Goal: Information Seeking & Learning: Learn about a topic

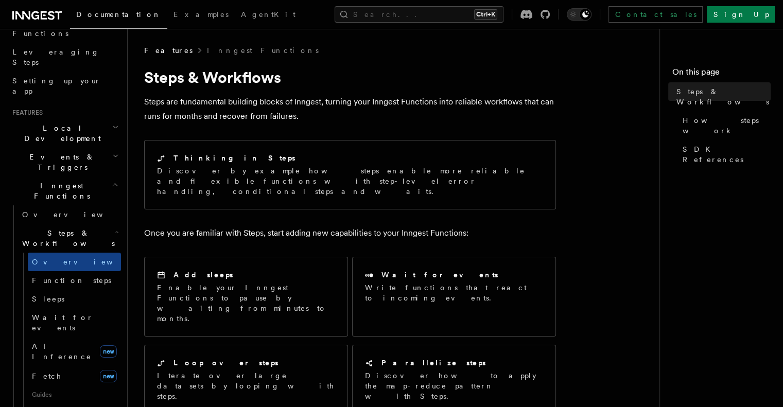
scroll to position [154, 0]
click at [71, 275] on span "Function steps" at bounding box center [71, 279] width 79 height 8
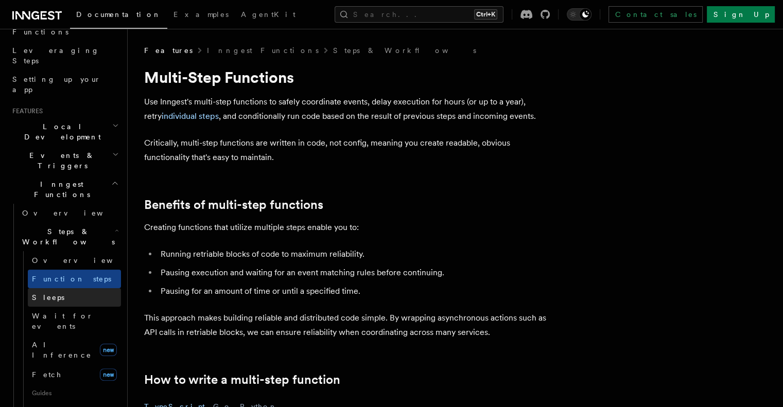
click at [60, 288] on link "Sleeps" at bounding box center [74, 297] width 93 height 19
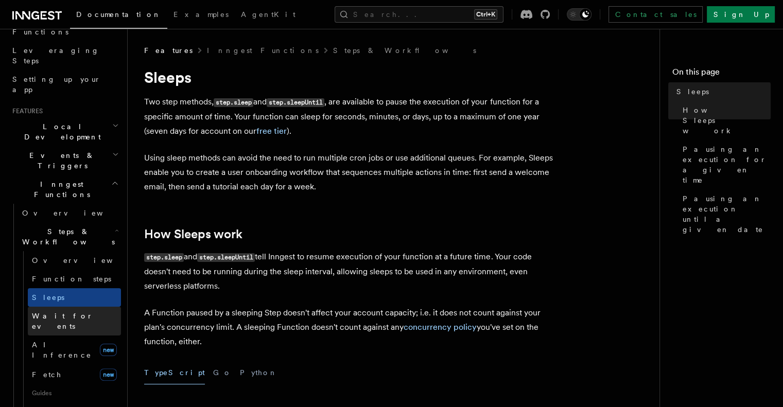
click at [62, 312] on span "Wait for events" at bounding box center [62, 321] width 61 height 19
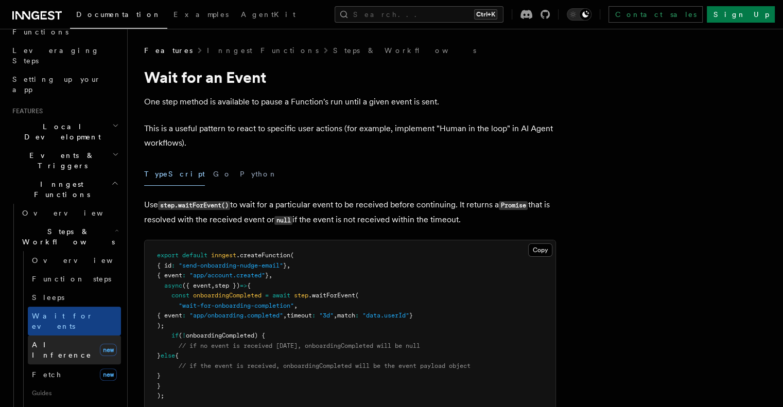
click at [59, 341] on span "AI Inference" at bounding box center [62, 350] width 60 height 19
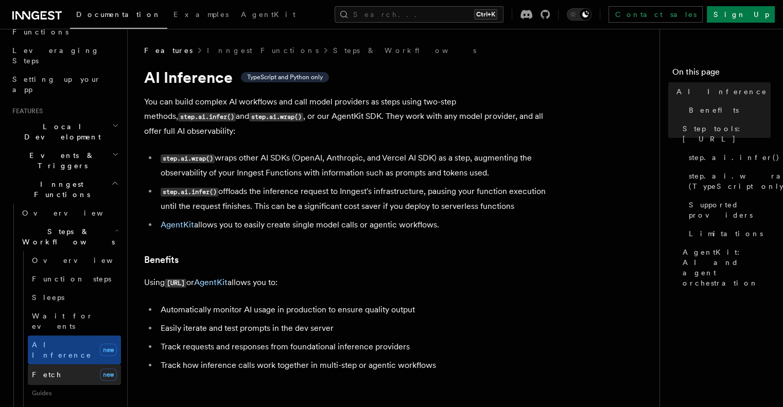
click at [53, 364] on link "Fetch new" at bounding box center [74, 374] width 93 height 21
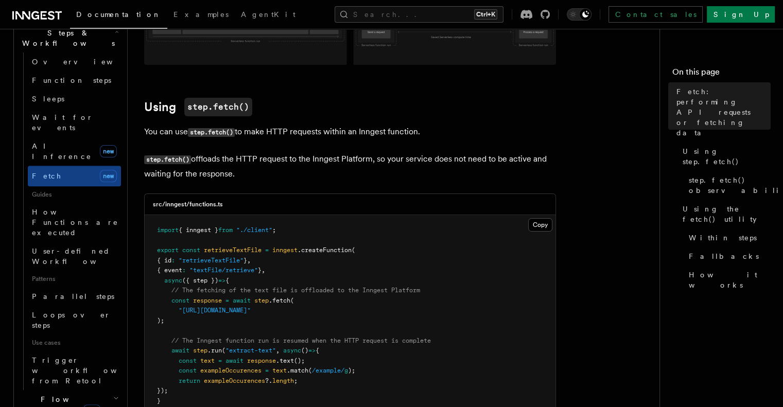
scroll to position [515, 0]
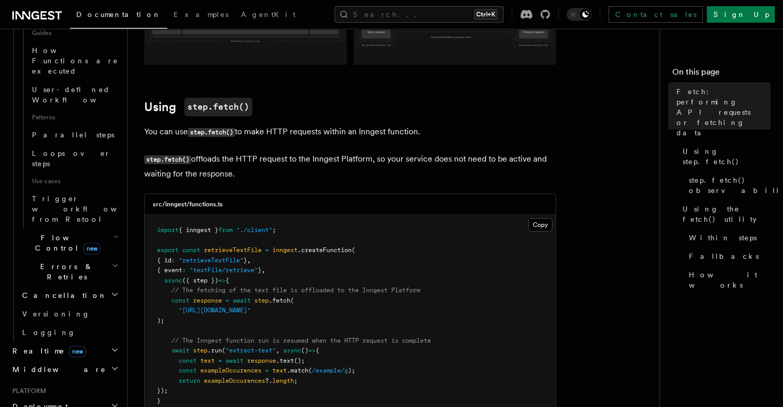
click at [97, 228] on h2 "Flow Control new" at bounding box center [69, 242] width 103 height 29
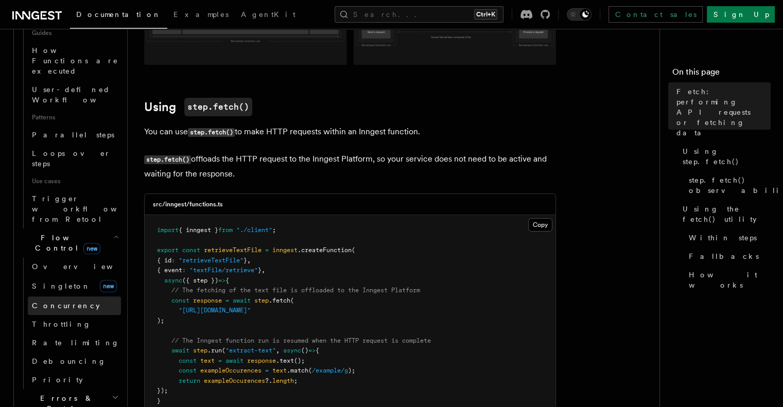
click at [73, 302] on span "Concurrency" at bounding box center [66, 306] width 68 height 8
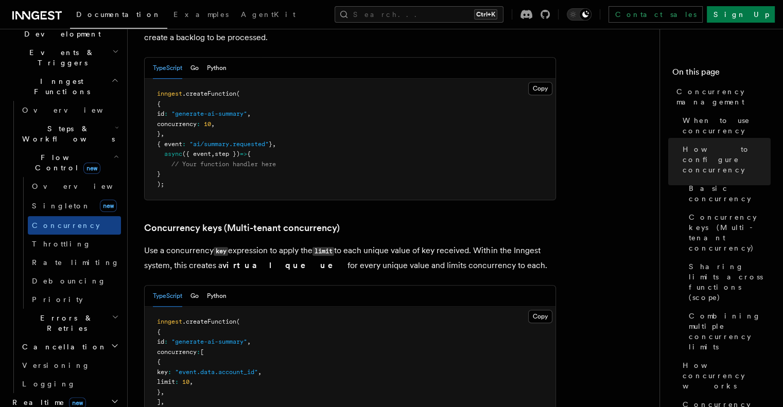
scroll to position [875, 0]
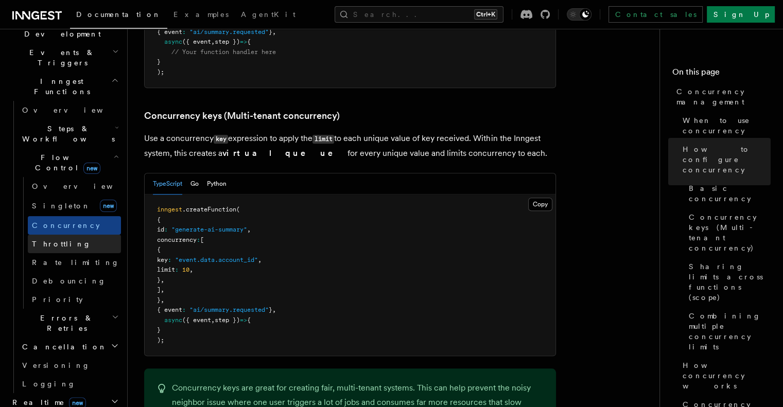
click at [70, 235] on link "Throttling" at bounding box center [74, 244] width 93 height 19
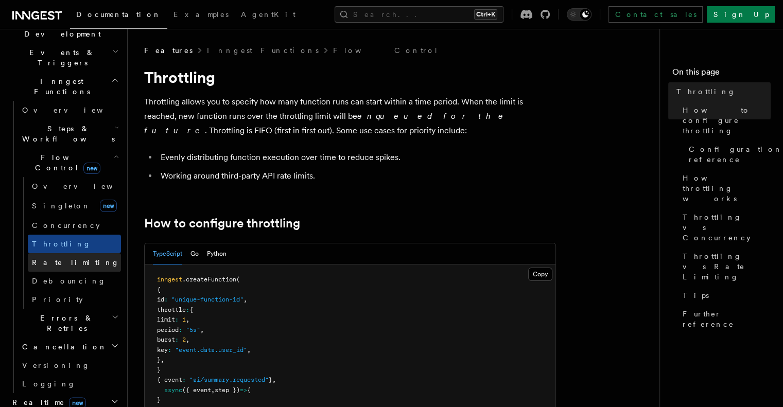
click at [70, 257] on span "Rate limiting" at bounding box center [75, 262] width 87 height 10
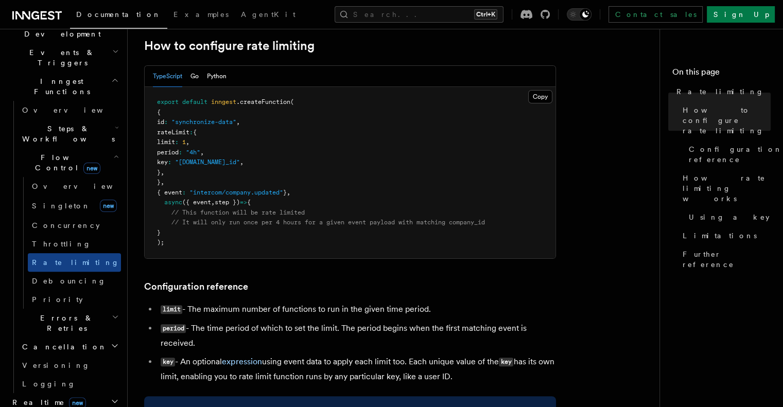
scroll to position [257, 0]
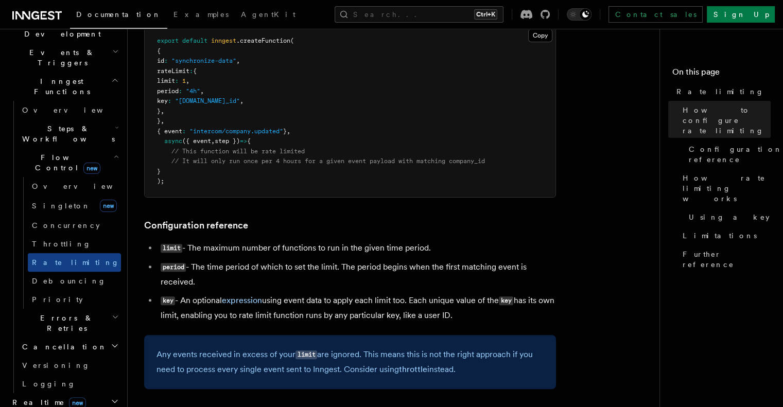
click at [78, 309] on h2 "Errors & Retries" at bounding box center [69, 323] width 103 height 29
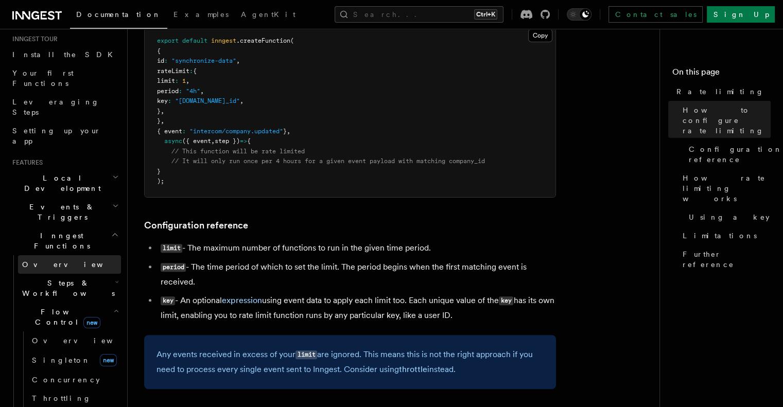
scroll to position [84, 0]
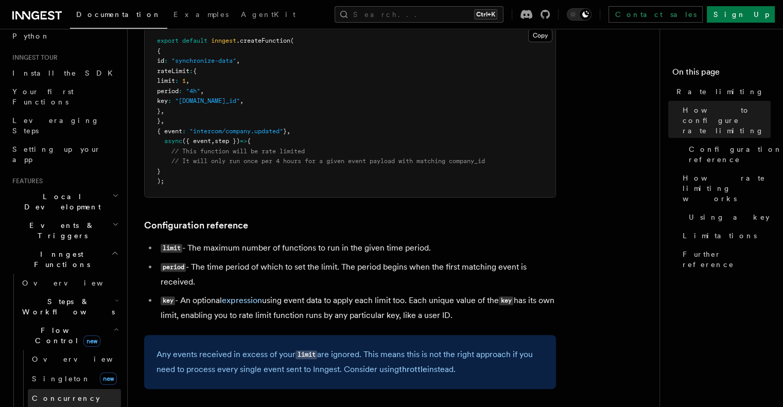
click at [65, 394] on span "Concurrency" at bounding box center [66, 398] width 68 height 8
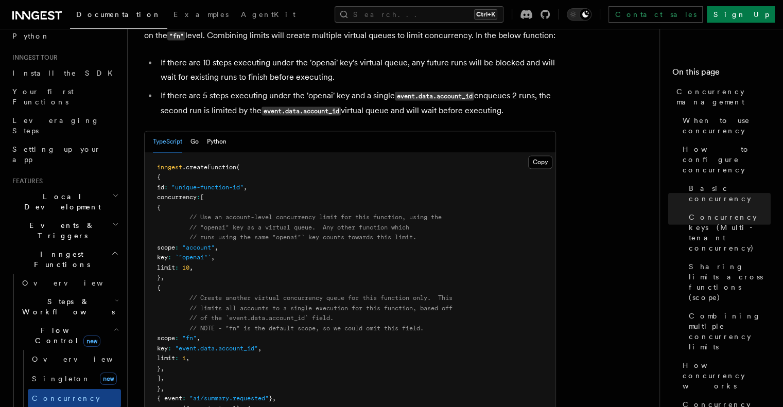
scroll to position [1852, 0]
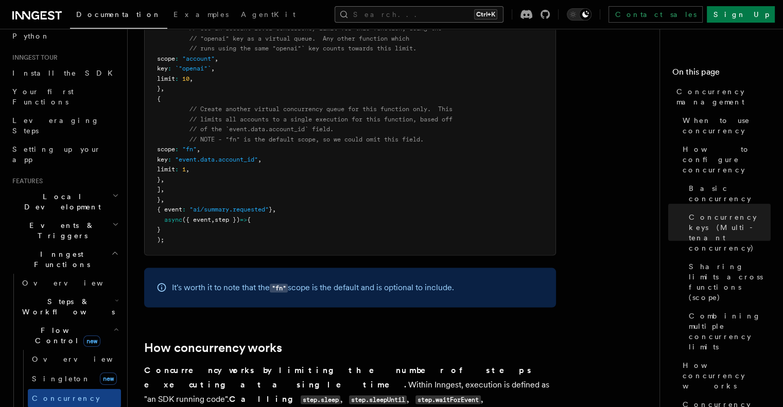
click at [407, 14] on button "Search... Ctrl+K" at bounding box center [418, 14] width 169 height 16
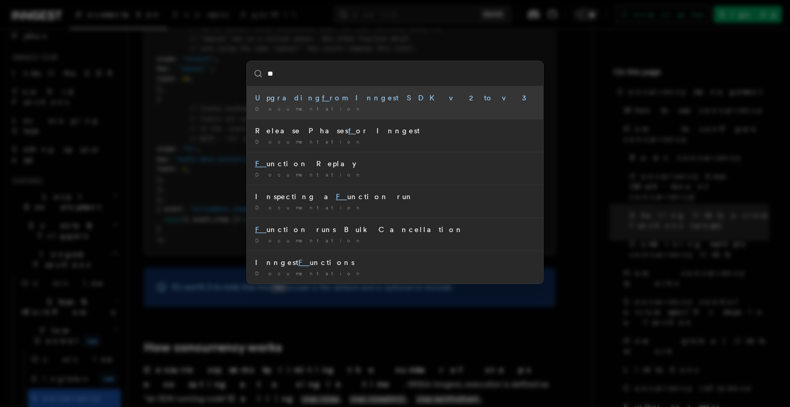
type input "***"
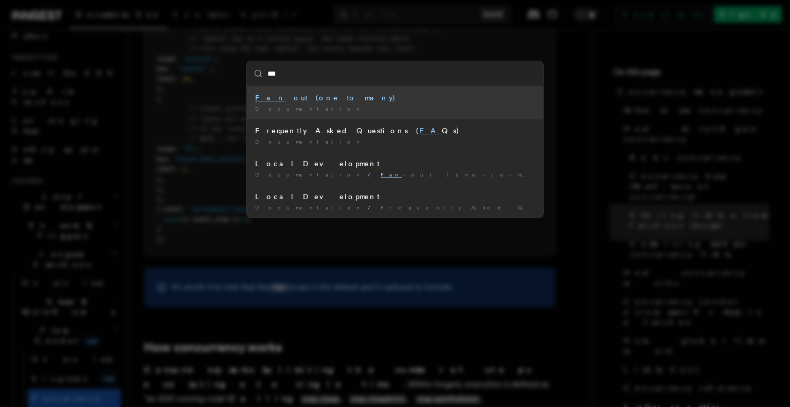
click at [339, 98] on div "Fan -out (one-to-many)" at bounding box center [395, 98] width 280 height 10
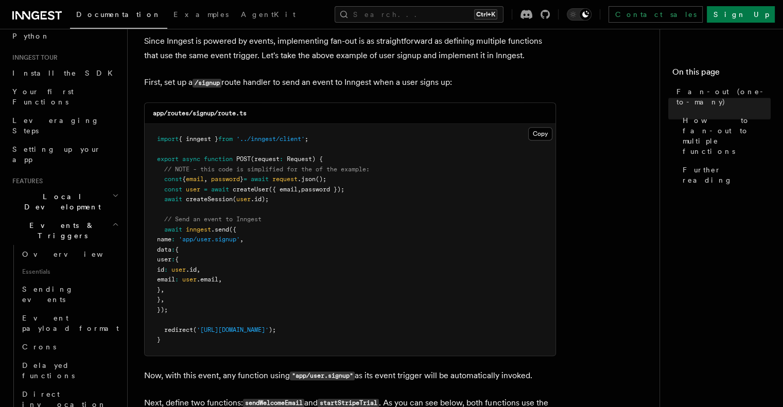
scroll to position [591, 0]
